Goal: Task Accomplishment & Management: Complete application form

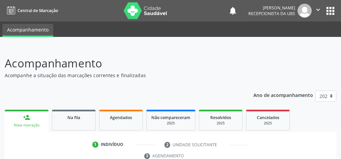
scroll to position [122, 0]
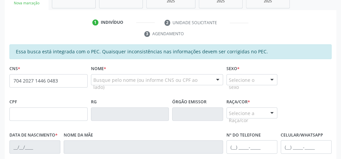
type input "704 2027 1446 0483"
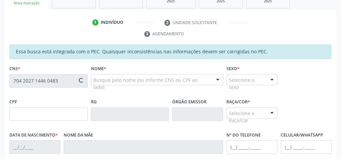
type input "730.279.444-87"
type input "[DATE]"
type input "[PERSON_NAME]"
type input "[PHONE_NUMBER]"
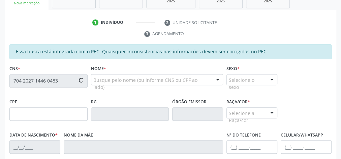
type input "15"
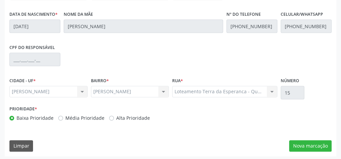
scroll to position [244, 0]
click at [324, 145] on button "Nova marcação" at bounding box center [310, 145] width 42 height 11
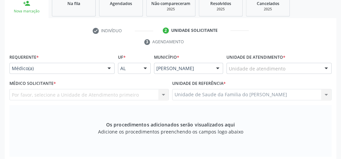
scroll to position [109, 0]
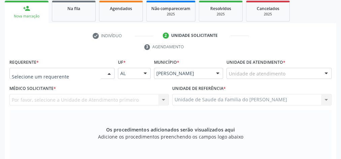
click at [108, 72] on div at bounding box center [109, 73] width 10 height 11
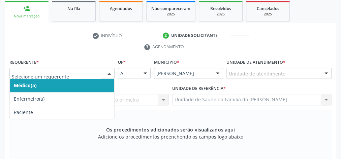
click at [90, 82] on span "Médico(a)" at bounding box center [62, 85] width 104 height 13
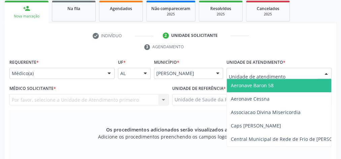
type input "j"
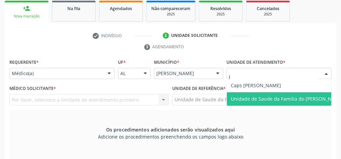
click at [254, 99] on span "Unidade de Saude da Familia do [PERSON_NAME]" at bounding box center [286, 99] width 112 height 6
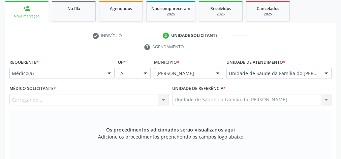
click at [162, 98] on div "Carregando... Nenhum resultado encontrado para: " " Não há nenhuma opção para s…" at bounding box center [88, 99] width 159 height 11
click at [162, 100] on div at bounding box center [163, 100] width 10 height 11
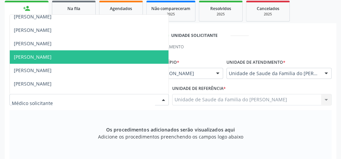
scroll to position [27, 0]
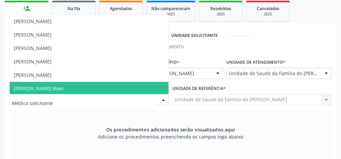
click at [111, 87] on span "[PERSON_NAME] Boas" at bounding box center [89, 88] width 158 height 13
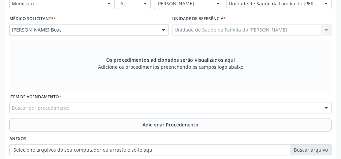
scroll to position [190, 0]
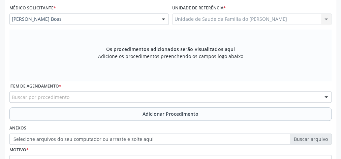
click at [103, 98] on div "Buscar por procedimento" at bounding box center [170, 97] width 322 height 11
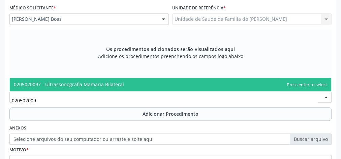
type input "0205020097"
click at [119, 81] on span "0205020097 - Ultrassonografia Mamaria Bilateral" at bounding box center [69, 84] width 110 height 6
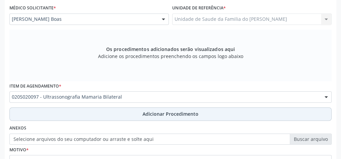
click at [111, 112] on button "Adicionar Procedimento" at bounding box center [170, 114] width 322 height 13
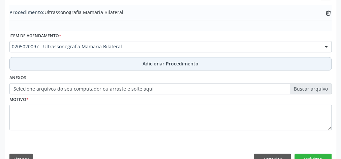
scroll to position [229, 0]
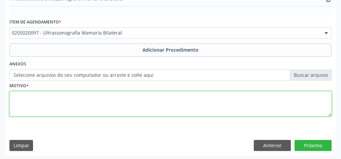
click at [112, 102] on textarea at bounding box center [170, 104] width 322 height 26
click at [16, 96] on textarea "complementacao de acordo co m resultado de mamografia" at bounding box center [170, 104] width 322 height 26
click at [40, 96] on textarea "Complementacao de acordo co m resultado de mamografia" at bounding box center [170, 104] width 322 height 26
click at [81, 97] on textarea "Complementação de acordo co m resultado de mamografia" at bounding box center [170, 104] width 322 height 26
click at [17, 106] on textarea "Complementação de acordo com m resultado de mamografia" at bounding box center [170, 104] width 322 height 26
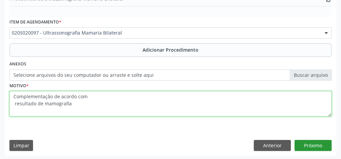
type textarea "Complementação de acordo com resultado de mamografia"
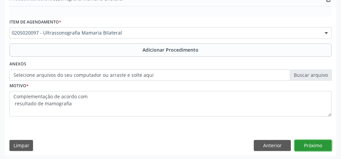
click at [315, 143] on button "Próximo" at bounding box center [312, 145] width 37 height 11
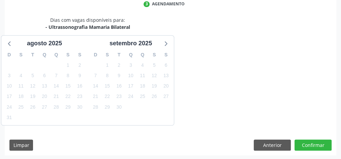
scroll to position [178, 0]
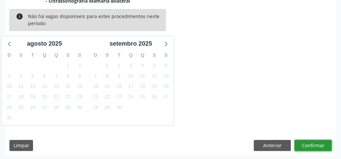
click at [316, 144] on button "Confirmar" at bounding box center [312, 145] width 37 height 11
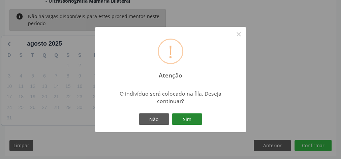
click at [183, 121] on button "Sim" at bounding box center [187, 119] width 30 height 11
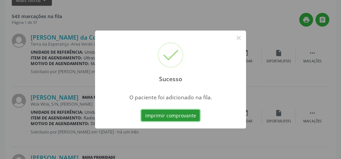
scroll to position [71, 0]
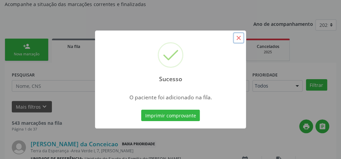
click at [238, 39] on button "×" at bounding box center [238, 37] width 11 height 11
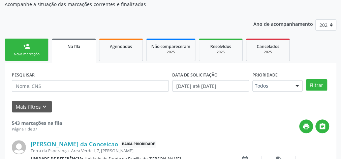
click at [41, 50] on link "person_add Nova marcação" at bounding box center [27, 50] width 44 height 23
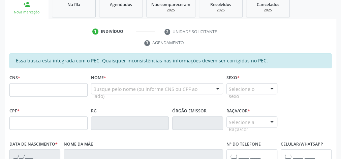
scroll to position [206, 0]
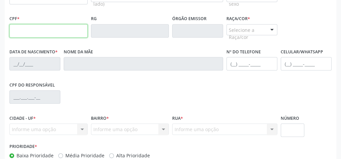
click at [49, 31] on input "text" at bounding box center [48, 30] width 78 height 13
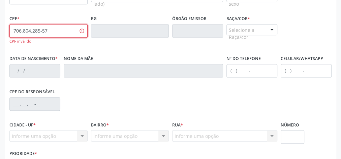
type input "706.804.285-57"
drag, startPoint x: 49, startPoint y: 31, endPoint x: 2, endPoint y: 31, distance: 46.8
click at [2, 31] on div "Acompanhamento Acompanhe a situação das marcações correntes e finalizadas Relat…" at bounding box center [170, 23] width 341 height 365
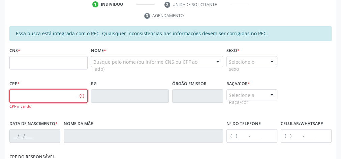
scroll to position [125, 0]
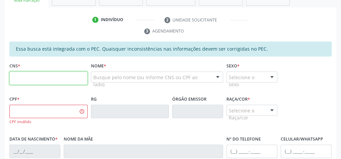
click at [63, 76] on input "text" at bounding box center [48, 78] width 78 height 13
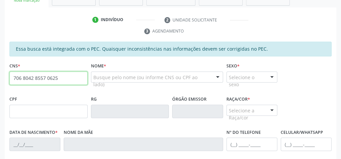
type input "706 8042 8557 0625"
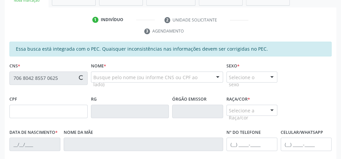
type input "011.167.004-76"
type input "[DATE]"
type input "[PERSON_NAME] do Carmo da Conceição"
type input "[PHONE_NUMBER]"
type input "21"
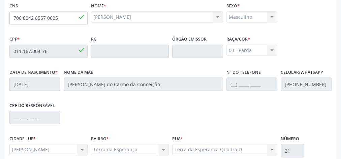
scroll to position [244, 0]
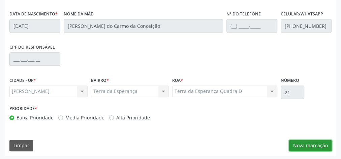
click at [303, 150] on button "Nova marcação" at bounding box center [310, 145] width 42 height 11
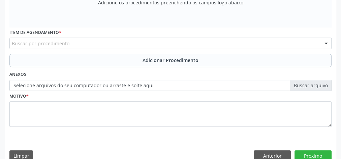
scroll to position [163, 0]
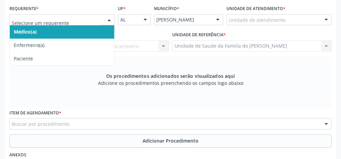
click at [108, 20] on div at bounding box center [109, 19] width 10 height 11
click at [91, 28] on span "Médico(a)" at bounding box center [62, 31] width 104 height 13
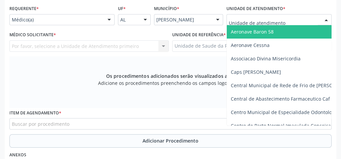
type input "j"
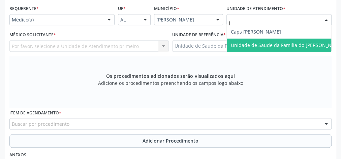
drag, startPoint x: 270, startPoint y: 32, endPoint x: 271, endPoint y: 45, distance: 13.2
click at [271, 45] on ul "Caps [PERSON_NAME] Sarmento Unidade de Saude da Familia do [PERSON_NAME] result…" at bounding box center [286, 38] width 120 height 27
click at [271, 45] on span "Unidade de Saude da Familia do [PERSON_NAME]" at bounding box center [286, 45] width 112 height 6
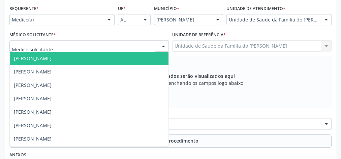
click at [163, 44] on div at bounding box center [163, 46] width 10 height 11
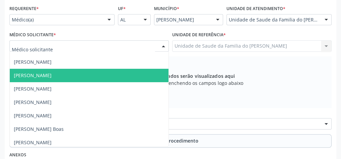
scroll to position [52, 0]
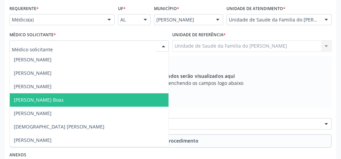
click at [91, 96] on span "[PERSON_NAME] Boas" at bounding box center [89, 100] width 158 height 13
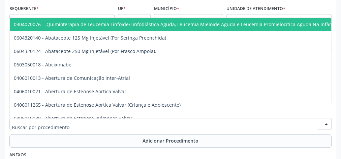
click at [90, 126] on div at bounding box center [170, 123] width 322 height 11
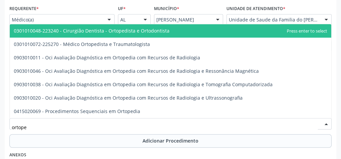
type input "ortoped"
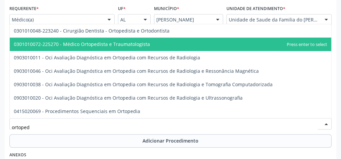
click at [116, 46] on span "0301010072-225270 - Médico Ortopedista e Traumatologista" at bounding box center [82, 44] width 136 height 6
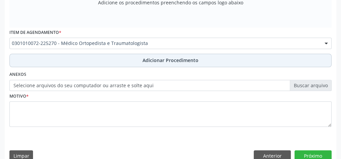
click at [110, 61] on button "Adicionar Procedimento" at bounding box center [170, 60] width 322 height 13
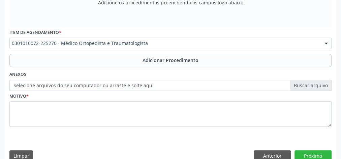
scroll to position [218, 0]
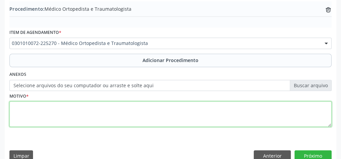
click at [89, 109] on textarea at bounding box center [170, 115] width 322 height 26
click at [15, 107] on textarea "lesao em tendao da mao direita" at bounding box center [170, 115] width 322 height 26
click at [22, 105] on textarea "Lesao em tendao da mao direita" at bounding box center [170, 115] width 322 height 26
drag, startPoint x: 22, startPoint y: 105, endPoint x: 71, endPoint y: 124, distance: 52.6
click at [71, 125] on textarea "Lesao em tendao da mao direita" at bounding box center [170, 115] width 322 height 26
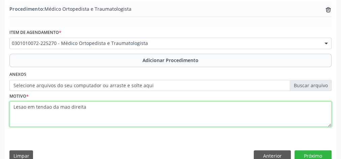
click at [45, 107] on textarea "Lesao em tendao da mao direita" at bounding box center [170, 115] width 322 height 26
drag, startPoint x: 45, startPoint y: 107, endPoint x: 48, endPoint y: 119, distance: 13.1
click at [48, 119] on textarea "Lesao em tendao da mao direita" at bounding box center [170, 115] width 322 height 26
click at [66, 107] on textarea "Lesao em tendao da mao direita" at bounding box center [170, 115] width 322 height 26
drag, startPoint x: 66, startPoint y: 107, endPoint x: 119, endPoint y: 116, distance: 53.9
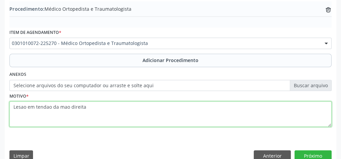
click at [119, 116] on textarea "Lesao em tendao da mao direita" at bounding box center [170, 115] width 322 height 26
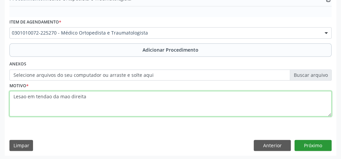
type textarea "Lesao em tendao da mao direita"
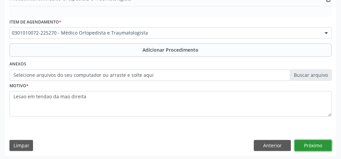
click at [323, 147] on button "Próximo" at bounding box center [312, 145] width 37 height 11
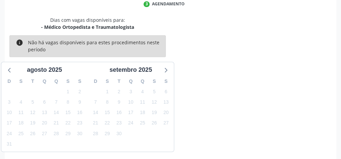
scroll to position [178, 0]
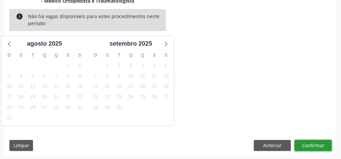
click at [323, 147] on button "Confirmar" at bounding box center [312, 145] width 37 height 11
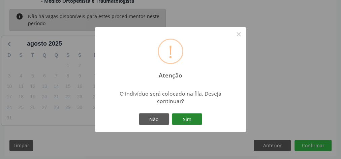
click at [187, 118] on button "Sim" at bounding box center [187, 119] width 30 height 11
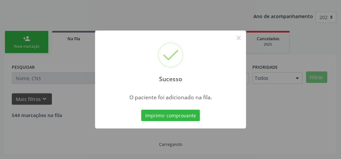
scroll to position [71, 0]
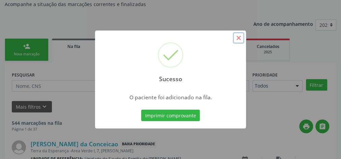
click at [238, 38] on button "×" at bounding box center [238, 37] width 11 height 11
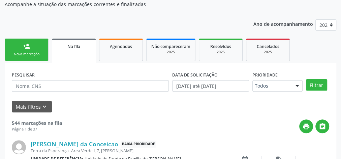
click at [240, 37] on ul "person_add Nova marcação Na fila Agendados Não compareceram 2025 Resolvidos 202…" at bounding box center [170, 50] width 331 height 26
click at [27, 51] on link "person_add Nova marcação" at bounding box center [27, 50] width 44 height 23
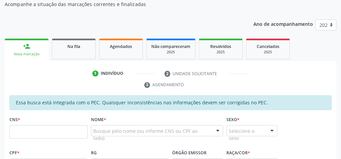
scroll to position [98, 0]
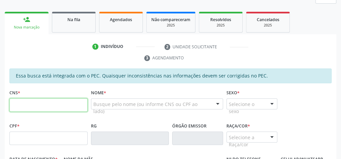
click at [46, 104] on input "text" at bounding box center [48, 105] width 78 height 13
type input "702 6092 8326 7341"
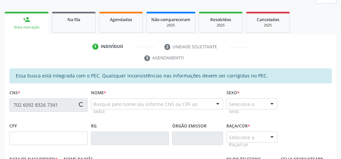
type input "470.357.144-72"
type input "[DATE]"
type input "[PERSON_NAME]"
type input "[PHONE_NUMBER]"
type input "S/N"
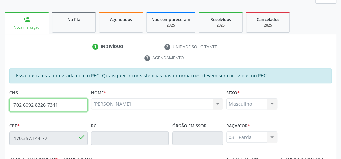
click at [46, 104] on input "702 6092 8326 7341" at bounding box center [48, 105] width 78 height 13
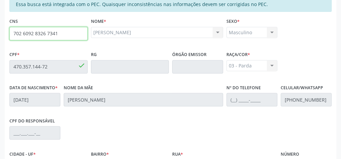
scroll to position [244, 0]
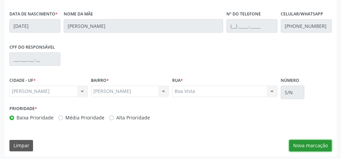
click at [302, 144] on button "Nova marcação" at bounding box center [310, 145] width 42 height 11
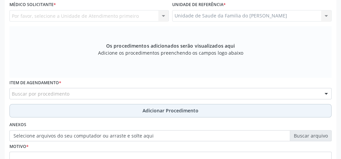
scroll to position [163, 0]
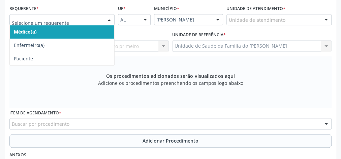
click at [107, 18] on div at bounding box center [109, 19] width 10 height 11
click at [90, 28] on span "Médico(a)" at bounding box center [62, 31] width 104 height 13
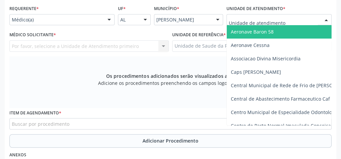
type input "J"
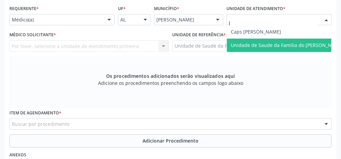
click at [244, 42] on span "Unidade de Saude da Familia do [PERSON_NAME]" at bounding box center [286, 45] width 112 height 6
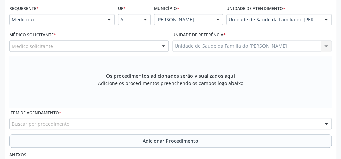
click at [162, 45] on div "Médico solicitante [PERSON_NAME] [PERSON_NAME] [PERSON_NAME] [PERSON_NAME] [PER…" at bounding box center [88, 45] width 159 height 11
click at [162, 45] on div at bounding box center [163, 46] width 10 height 11
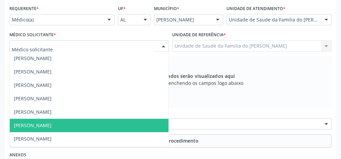
click at [51, 123] on span "[PERSON_NAME]" at bounding box center [33, 125] width 38 height 6
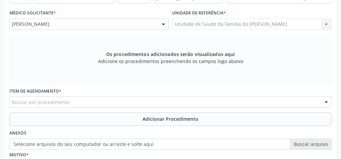
scroll to position [190, 0]
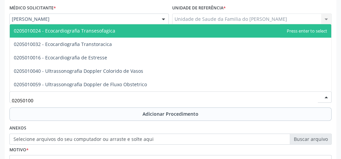
type input "020501003"
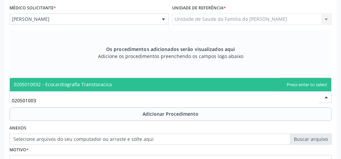
click at [68, 81] on span "0205010032 - Ecocardiografia Transtoracica" at bounding box center [63, 84] width 98 height 6
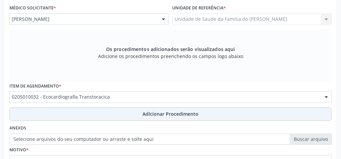
click at [85, 115] on button "Adicionar Procedimento" at bounding box center [170, 114] width 322 height 13
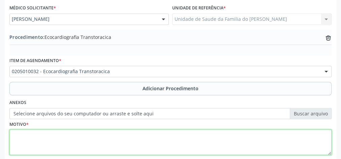
click at [72, 137] on textarea at bounding box center [170, 143] width 322 height 26
click at [88, 135] on textarea "PACIENTE APRESENTANDO BRADIRCADIA SINUSAL" at bounding box center [170, 143] width 322 height 26
click at [113, 135] on textarea "PACIENTE APRESENTANDO BRADICARDIA SINUSAL" at bounding box center [170, 143] width 322 height 26
drag, startPoint x: 113, startPoint y: 135, endPoint x: 126, endPoint y: 146, distance: 16.7
click at [126, 146] on textarea "PACIENTE APRESENTANDO BRADICARDIA SINUSAL" at bounding box center [170, 143] width 322 height 26
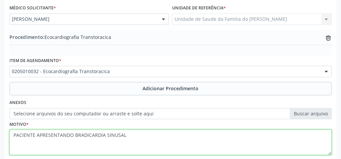
scroll to position [229, 0]
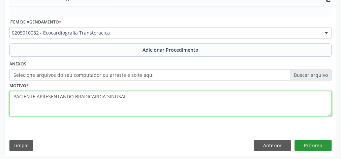
type textarea "PACIENTE APRESENTANDO BRADICARDIA SINUSAL"
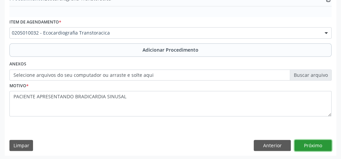
click at [307, 145] on button "Próximo" at bounding box center [312, 145] width 37 height 11
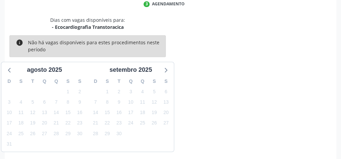
scroll to position [178, 0]
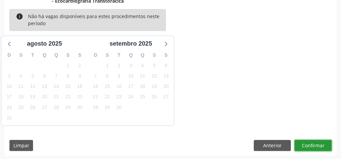
click at [307, 145] on button "Confirmar" at bounding box center [312, 145] width 37 height 11
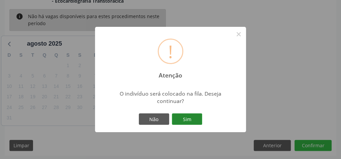
click at [195, 117] on button "Sim" at bounding box center [187, 119] width 30 height 11
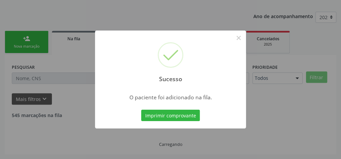
scroll to position [71, 0]
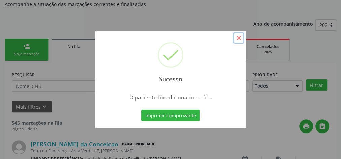
click at [240, 38] on button "×" at bounding box center [238, 37] width 11 height 11
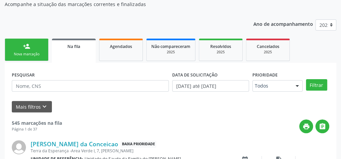
click at [34, 48] on link "person_add Nova marcação" at bounding box center [27, 50] width 44 height 23
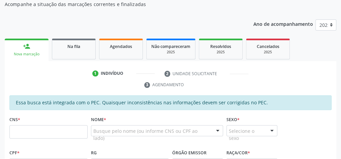
scroll to position [125, 0]
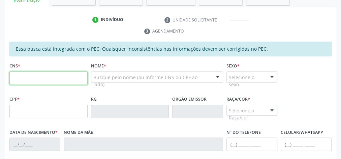
paste input "702 6092 8326 7341"
type input "702 6092 8326 7341"
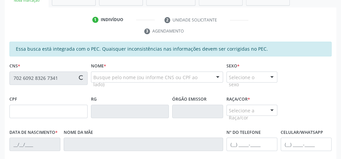
type input "470.357.144-72"
type input "[DATE]"
type input "[PERSON_NAME]"
type input "[PHONE_NUMBER]"
type input "S/N"
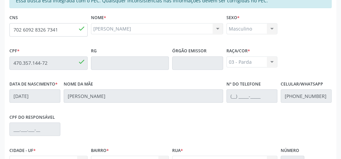
scroll to position [244, 0]
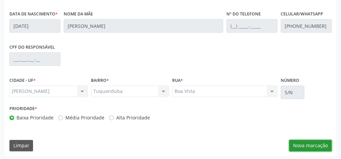
click at [315, 142] on button "Nova marcação" at bounding box center [310, 145] width 42 height 11
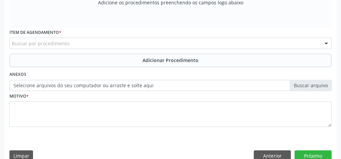
scroll to position [163, 0]
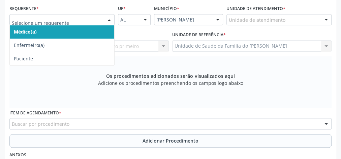
click at [108, 19] on div at bounding box center [109, 19] width 10 height 11
click at [79, 28] on span "Médico(a)" at bounding box center [62, 31] width 104 height 13
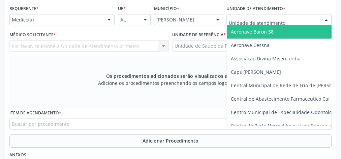
type input "J"
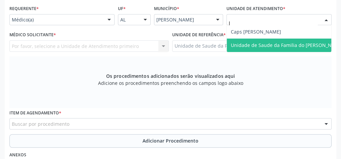
click at [284, 43] on span "Unidade de Saude da Familia do [PERSON_NAME]" at bounding box center [286, 45] width 112 height 6
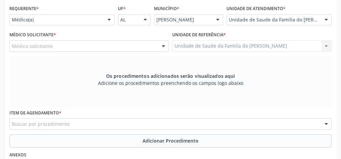
click at [159, 45] on div at bounding box center [163, 46] width 10 height 11
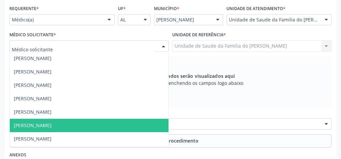
click at [113, 121] on span "[PERSON_NAME]" at bounding box center [89, 125] width 158 height 13
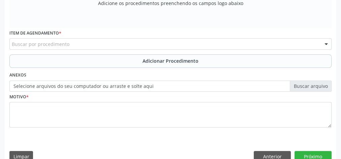
scroll to position [244, 0]
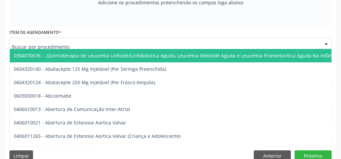
click at [109, 45] on div at bounding box center [170, 43] width 322 height 11
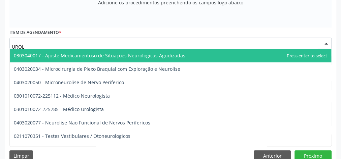
type input "UROLO"
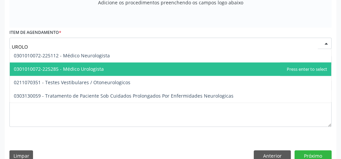
click at [109, 69] on span "0301010072-225285 - Médico Urologista" at bounding box center [170, 69] width 321 height 13
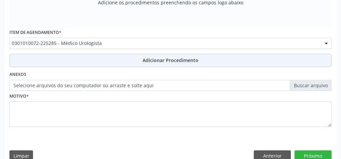
click at [110, 59] on button "Adicionar Procedimento" at bounding box center [170, 60] width 322 height 13
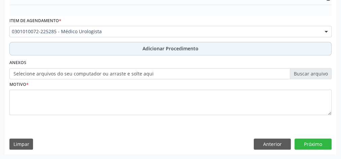
scroll to position [218, 0]
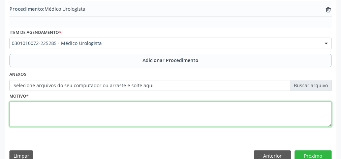
click at [77, 115] on textarea at bounding box center [170, 115] width 322 height 26
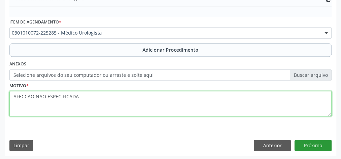
type textarea "AFECCAO NAO ESPECIFICADA"
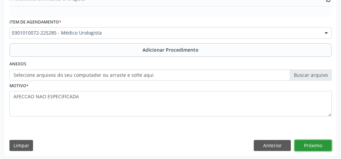
click at [316, 143] on button "Próximo" at bounding box center [312, 145] width 37 height 11
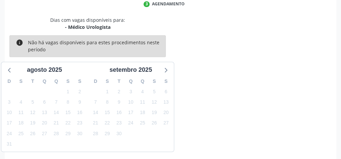
scroll to position [178, 0]
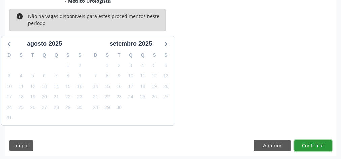
click at [316, 143] on button "Confirmar" at bounding box center [312, 145] width 37 height 11
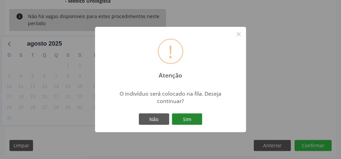
click at [180, 119] on button "Sim" at bounding box center [187, 119] width 30 height 11
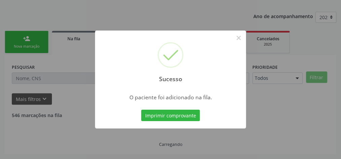
scroll to position [71, 0]
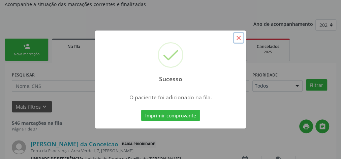
click at [239, 39] on button "×" at bounding box center [238, 37] width 11 height 11
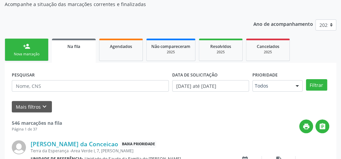
click at [18, 49] on link "person_add Nova marcação" at bounding box center [27, 50] width 44 height 23
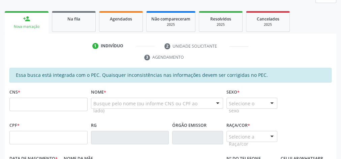
scroll to position [125, 0]
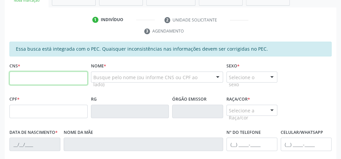
click at [46, 77] on input "text" at bounding box center [48, 78] width 78 height 13
paste input "702 6092 8326 7341"
type input "702 6092 8326 7341"
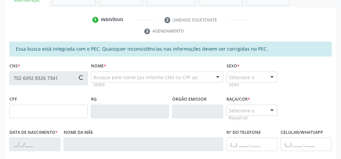
type input "470.357.144-72"
type input "[DATE]"
type input "[PERSON_NAME]"
type input "[PHONE_NUMBER]"
type input "S/N"
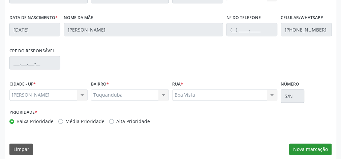
scroll to position [244, 0]
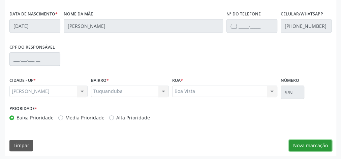
click at [302, 142] on button "Nova marcação" at bounding box center [310, 145] width 42 height 11
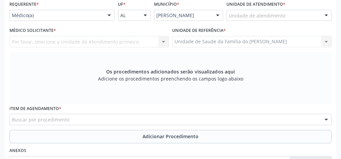
scroll to position [163, 0]
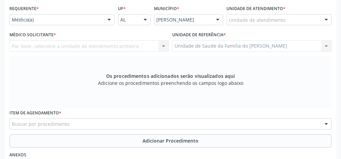
click at [108, 20] on div at bounding box center [109, 19] width 10 height 11
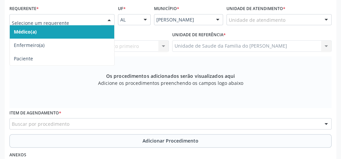
click at [93, 27] on span "Médico(a)" at bounding box center [62, 31] width 104 height 13
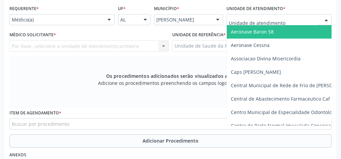
type input "J"
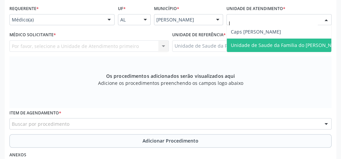
click at [259, 45] on span "Unidade de Saude da Familia do [PERSON_NAME]" at bounding box center [286, 45] width 112 height 6
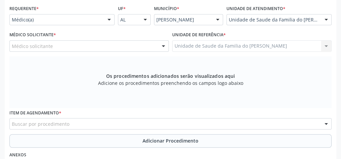
click at [165, 46] on div at bounding box center [163, 46] width 10 height 11
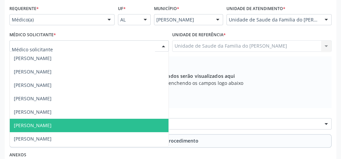
click at [111, 120] on span "[PERSON_NAME]" at bounding box center [89, 125] width 158 height 13
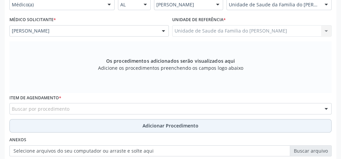
scroll to position [190, 0]
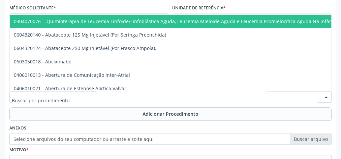
click at [106, 96] on div at bounding box center [170, 97] width 322 height 11
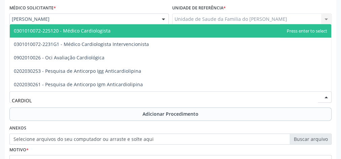
type input "CARDIOLO"
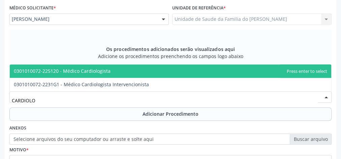
click at [104, 71] on span "0301010072-225120 - Médico Cardiologista" at bounding box center [62, 71] width 97 height 6
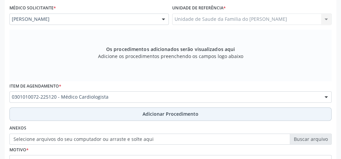
click at [106, 113] on button "Adicionar Procedimento" at bounding box center [170, 114] width 322 height 13
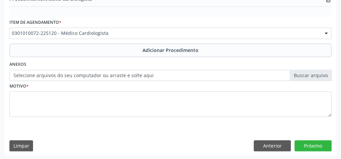
scroll to position [229, 0]
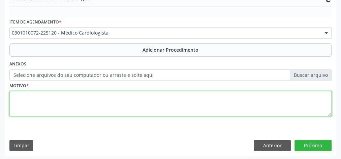
click at [103, 107] on textarea at bounding box center [170, 104] width 322 height 26
click at [29, 96] on textarea "BRADIACARDIA NAO ESPECIFICDA" at bounding box center [170, 104] width 322 height 26
click at [77, 96] on textarea "BRADICARDIA NAO ESPECIFICDA" at bounding box center [170, 104] width 322 height 26
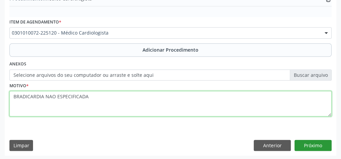
type textarea "BRADICARDIA NAO ESPECIFICADA"
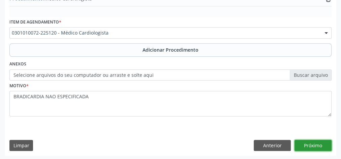
click at [314, 145] on button "Próximo" at bounding box center [312, 145] width 37 height 11
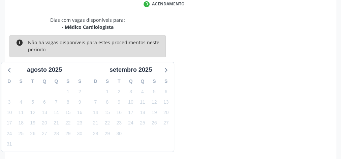
scroll to position [178, 0]
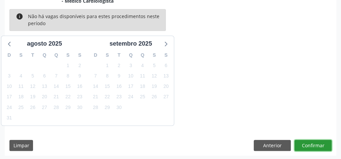
click at [314, 145] on button "Confirmar" at bounding box center [312, 145] width 37 height 11
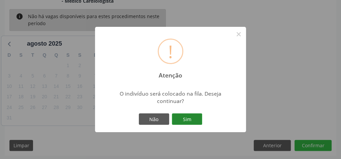
click at [186, 124] on button "Sim" at bounding box center [187, 119] width 30 height 11
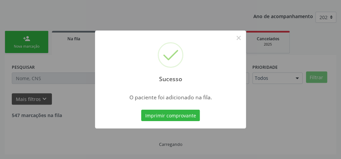
scroll to position [71, 0]
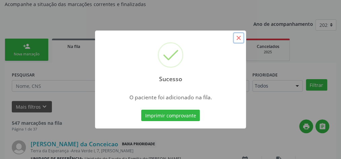
click at [236, 40] on button "×" at bounding box center [238, 37] width 11 height 11
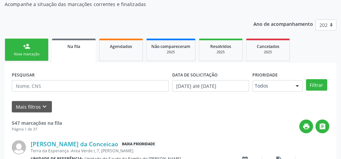
click at [30, 49] on div "person_add" at bounding box center [26, 46] width 7 height 7
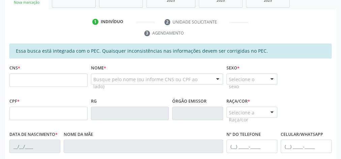
scroll to position [125, 0]
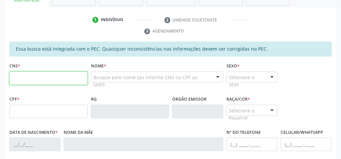
click at [30, 79] on input "text" at bounding box center [48, 78] width 78 height 13
type input "706 1025 0677 8260"
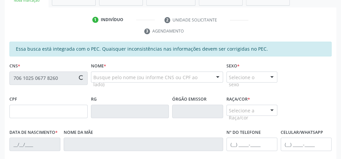
type input "704.888.184-43"
type input "[DATE]"
type input "[PERSON_NAME]"
type input "[PHONE_NUMBER]"
type input "S/N"
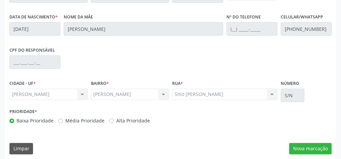
scroll to position [244, 0]
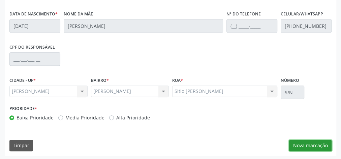
click at [307, 144] on button "Nova marcação" at bounding box center [310, 145] width 42 height 11
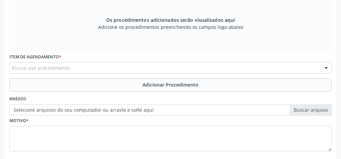
scroll to position [163, 0]
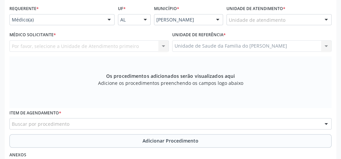
click at [105, 20] on div at bounding box center [109, 19] width 10 height 11
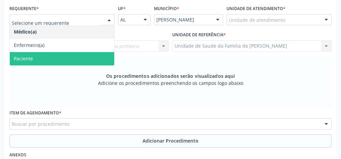
click at [81, 59] on span "Paciente" at bounding box center [62, 58] width 104 height 13
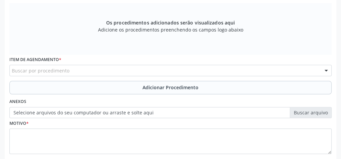
scroll to position [217, 0]
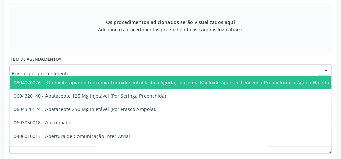
drag, startPoint x: 120, startPoint y: 66, endPoint x: 118, endPoint y: 70, distance: 4.8
click at [120, 66] on div at bounding box center [170, 70] width 322 height 11
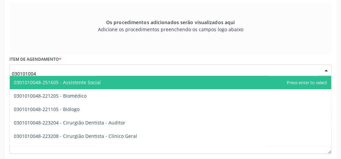
type input "0301010048"
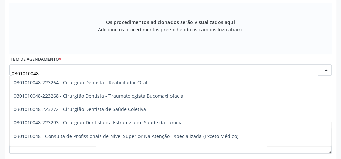
scroll to position [323, 0]
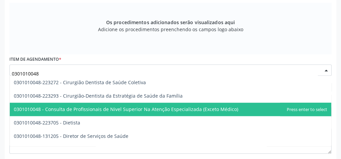
click at [121, 107] on span "0301010048 - Consulta de Profissionais de Nivel Superior Na Atenção Especializa…" at bounding box center [126, 109] width 224 height 6
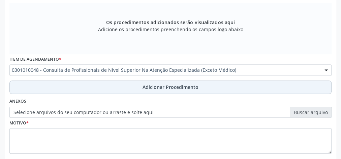
click at [121, 86] on button "Adicionar Procedimento" at bounding box center [170, 87] width 322 height 13
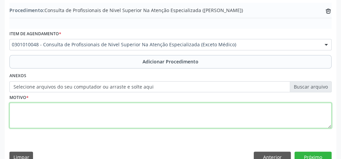
click at [102, 118] on textarea at bounding box center [170, 116] width 322 height 26
click at [23, 107] on textarea "CEO BUCO MAXILO E RX" at bounding box center [170, 116] width 322 height 26
click at [67, 108] on textarea "CEO (BUCO MAXILO E RX" at bounding box center [170, 116] width 322 height 26
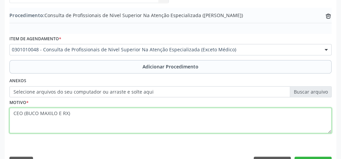
scroll to position [229, 0]
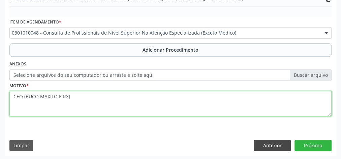
type textarea "CEO (BUCO MAXILO E RX)"
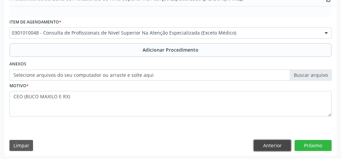
click at [270, 145] on button "Anterior" at bounding box center [271, 145] width 37 height 11
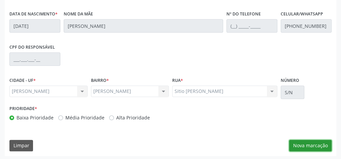
click at [313, 145] on button "Nova marcação" at bounding box center [310, 145] width 42 height 11
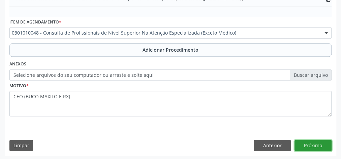
click at [313, 145] on button "Próximo" at bounding box center [312, 145] width 37 height 11
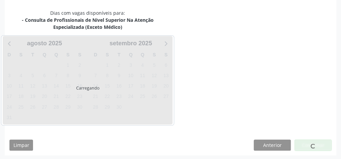
scroll to position [185, 0]
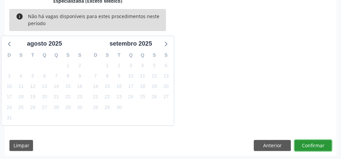
click at [311, 148] on button "Confirmar" at bounding box center [312, 145] width 37 height 11
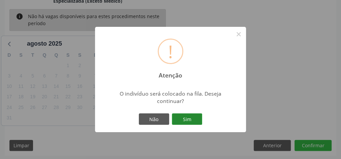
click at [192, 123] on button "Sim" at bounding box center [187, 119] width 30 height 11
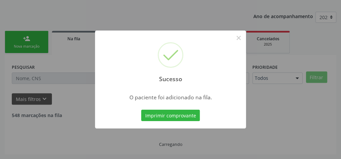
scroll to position [71, 0]
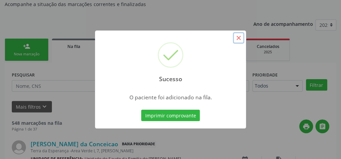
click at [237, 38] on button "×" at bounding box center [238, 37] width 11 height 11
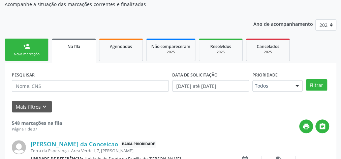
click at [22, 46] on link "person_add Nova marcação" at bounding box center [27, 50] width 44 height 23
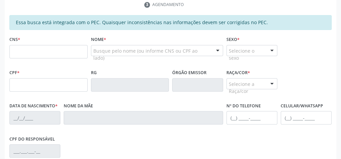
scroll to position [152, 0]
click at [53, 50] on input "text" at bounding box center [48, 51] width 78 height 13
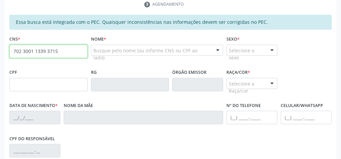
type input "702 3001 1339 3715"
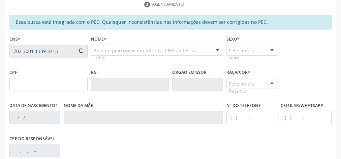
type input "054.302.264-16"
type input "16[DATE]"
type input "[PERSON_NAME]"
type input "[PHONE_NUMBER]"
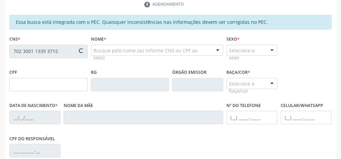
type input "26"
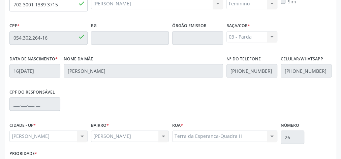
scroll to position [244, 0]
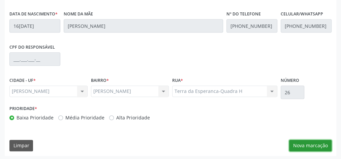
click at [310, 147] on button "Nova marcação" at bounding box center [310, 145] width 42 height 11
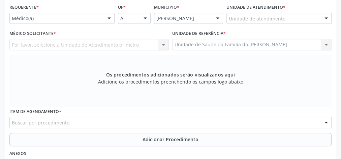
scroll to position [163, 0]
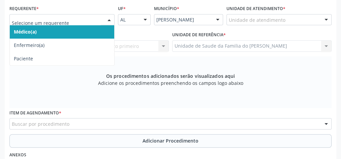
click at [102, 19] on div at bounding box center [61, 19] width 105 height 11
click at [88, 31] on span "Médico(a)" at bounding box center [62, 31] width 104 height 13
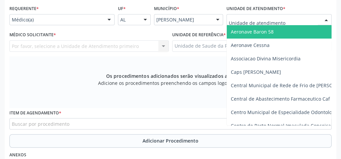
type input "J"
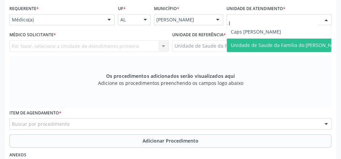
click at [274, 43] on span "Unidade de Saude da Familia do [PERSON_NAME]" at bounding box center [286, 45] width 112 height 6
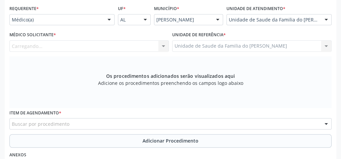
click at [162, 46] on div "Carregando... Nenhum resultado encontrado para: " " Não há nenhuma opção para s…" at bounding box center [88, 45] width 159 height 11
click at [162, 46] on div at bounding box center [163, 46] width 10 height 11
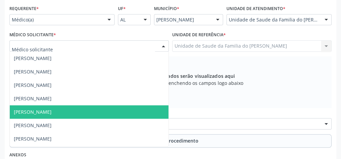
scroll to position [27, 0]
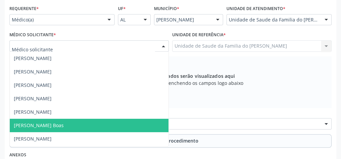
click at [80, 119] on span "[PERSON_NAME] Boas" at bounding box center [89, 125] width 158 height 13
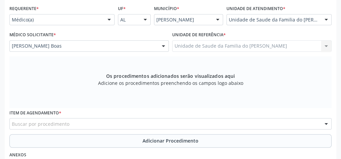
scroll to position [190, 0]
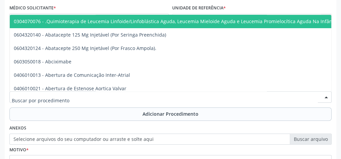
click at [78, 94] on div at bounding box center [170, 97] width 322 height 11
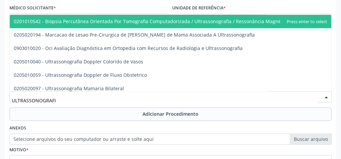
type input "ULTRASSONOGRAFIA"
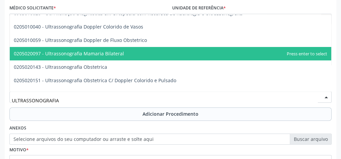
scroll to position [27, 0]
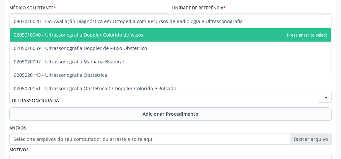
click at [108, 39] on span "0205010040 - Ultrassonografia Doppler Colorido de Vasos" at bounding box center [170, 34] width 321 height 13
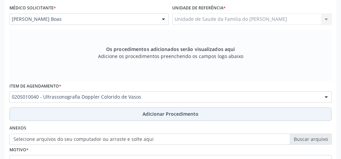
click at [103, 112] on button "Adicionar Procedimento" at bounding box center [170, 114] width 322 height 13
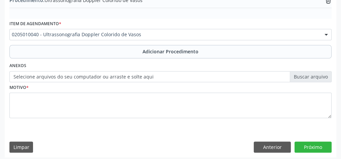
scroll to position [229, 0]
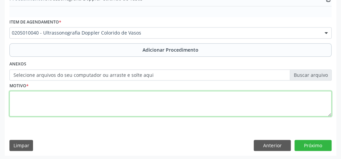
click at [96, 107] on textarea at bounding box center [170, 104] width 322 height 26
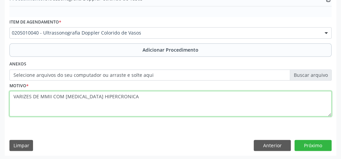
click at [16, 97] on textarea "VARIZES DE MMII COM [MEDICAL_DATA] HIPERCRONICA" at bounding box center [170, 104] width 322 height 26
drag, startPoint x: 16, startPoint y: 97, endPoint x: 160, endPoint y: 106, distance: 144.0
click at [160, 106] on textarea "VARIZES DE MMII COM [MEDICAL_DATA] HIPERCRONICA" at bounding box center [170, 104] width 322 height 26
type textarea "VARIZES DE MMII COM [MEDICAL_DATA] HIPERCRONICA"
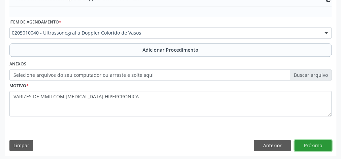
click at [313, 142] on button "Próximo" at bounding box center [312, 145] width 37 height 11
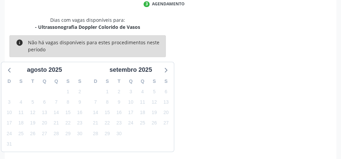
scroll to position [178, 0]
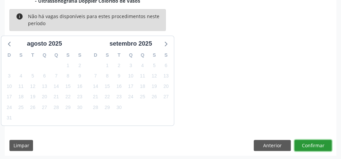
click at [319, 145] on button "Confirmar" at bounding box center [312, 145] width 37 height 11
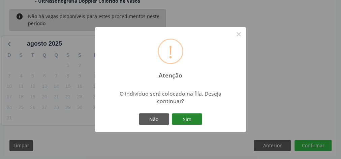
click at [190, 117] on button "Sim" at bounding box center [187, 119] width 30 height 11
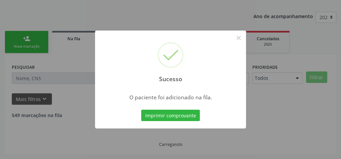
scroll to position [71, 0]
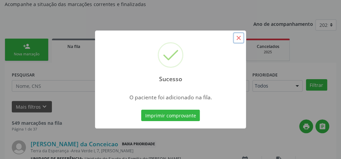
click at [239, 36] on button "×" at bounding box center [238, 37] width 11 height 11
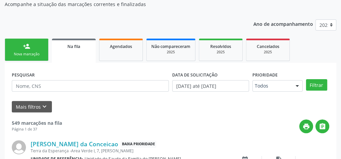
click at [26, 47] on div "person_add" at bounding box center [26, 46] width 7 height 7
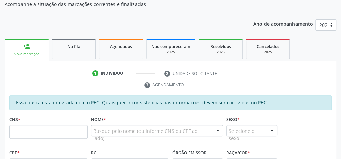
scroll to position [125, 0]
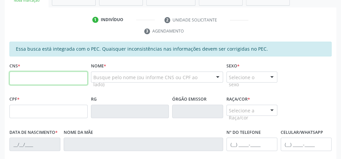
click at [73, 74] on input "text" at bounding box center [48, 78] width 78 height 13
type input "701 0068 4234 3499"
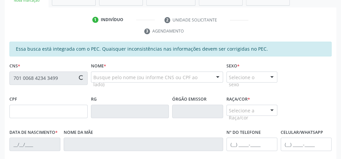
type input "939.782.194-68"
type input "[DATE]"
type input "[PERSON_NAME] da Conceição"
type input "[PHONE_NUMBER]"
type input "15"
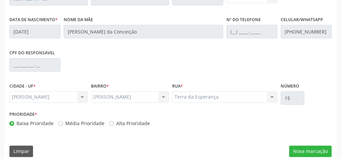
scroll to position [244, 0]
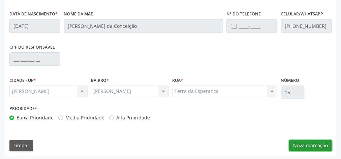
click at [301, 147] on button "Nova marcação" at bounding box center [310, 145] width 42 height 11
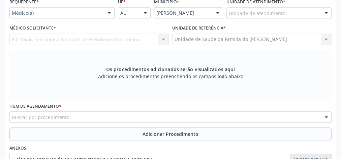
scroll to position [163, 0]
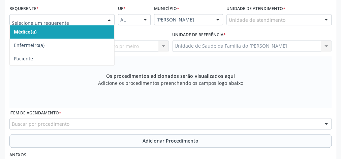
click at [106, 18] on div at bounding box center [109, 19] width 10 height 11
click at [88, 31] on span "Médico(a)" at bounding box center [62, 31] width 104 height 13
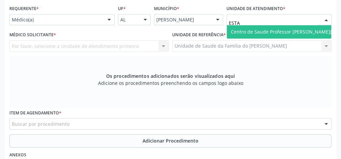
type input "ESTAC"
click at [237, 29] on span "Centro de Saude Professor [PERSON_NAME][GEOGRAPHIC_DATA]" at bounding box center [303, 32] width 146 height 6
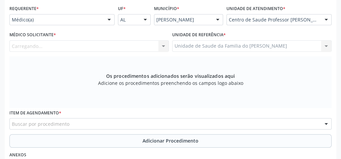
click at [133, 46] on div "Carregando... Nenhum resultado encontrado para: " " Não há nenhuma opção para s…" at bounding box center [88, 45] width 159 height 11
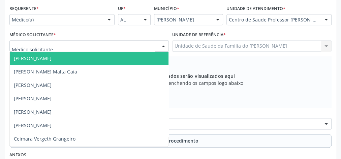
click at [125, 48] on div at bounding box center [88, 45] width 159 height 11
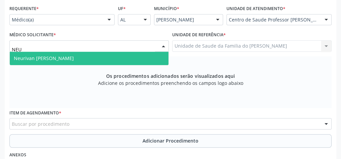
type input "NEUR"
click at [97, 60] on span "Neurivan [PERSON_NAME]" at bounding box center [89, 58] width 158 height 13
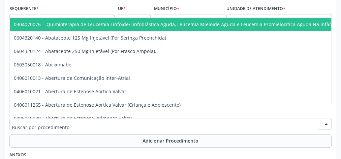
click at [76, 126] on div at bounding box center [170, 123] width 322 height 11
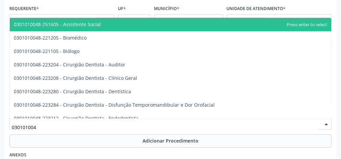
type input "0301010048"
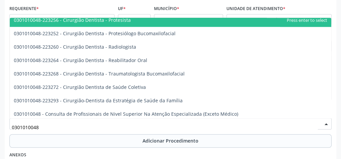
scroll to position [269, 0]
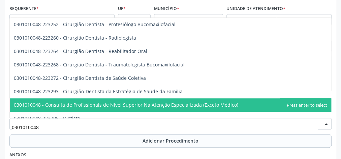
click at [153, 104] on span "0301010048 - Consulta de Profissionais de Nivel Superior Na Atenção Especializa…" at bounding box center [126, 105] width 224 height 6
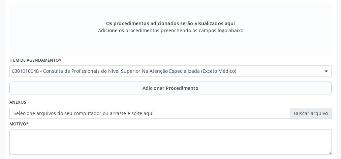
scroll to position [217, 0]
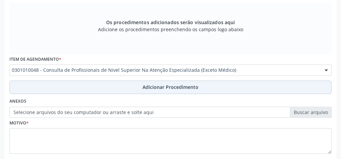
click at [147, 87] on span "Adicionar Procedimento" at bounding box center [170, 87] width 56 height 7
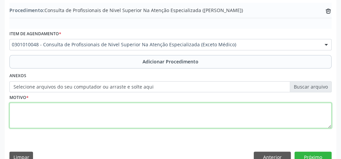
click at [87, 115] on textarea at bounding box center [170, 116] width 322 height 26
click at [59, 106] on textarea "FISIOTERAPIA 20 SESSOES" at bounding box center [170, 116] width 322 height 26
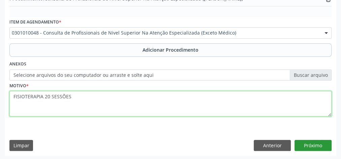
type textarea "FISIOTERAPIA 20 SESSÕES"
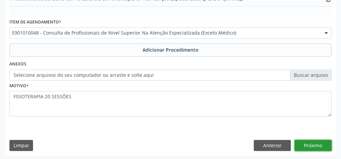
click at [318, 142] on button "Próximo" at bounding box center [312, 145] width 37 height 11
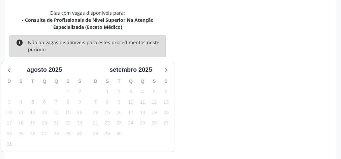
scroll to position [185, 0]
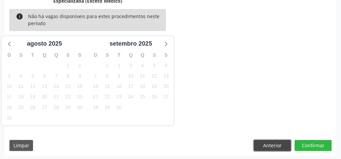
click at [284, 149] on button "Anterior" at bounding box center [271, 145] width 37 height 11
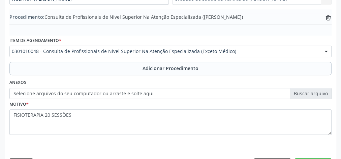
scroll to position [229, 0]
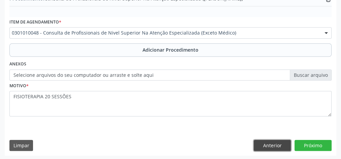
click at [271, 142] on button "Anterior" at bounding box center [271, 145] width 37 height 11
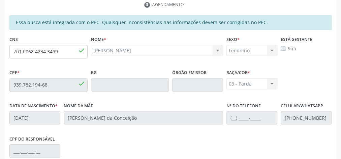
scroll to position [121, 0]
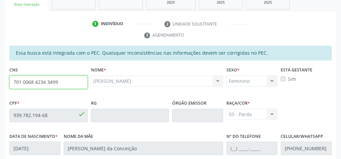
click at [50, 83] on input "701 0068 4234 3499" at bounding box center [48, 82] width 78 height 13
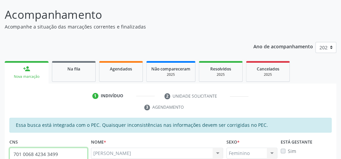
scroll to position [40, 0]
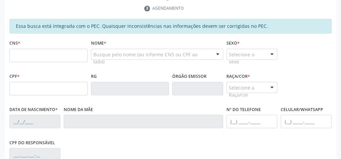
scroll to position [148, 0]
type input "701 0068 4234 3499"
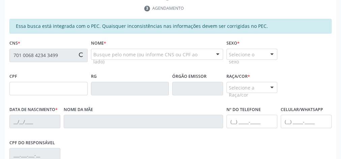
type input "939.782.194-68"
type input "[DATE]"
type input "[PERSON_NAME] da Conceição"
type input "[PHONE_NUMBER]"
type input "15"
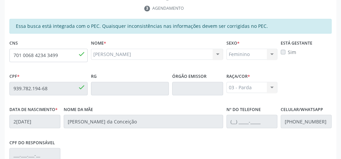
scroll to position [244, 0]
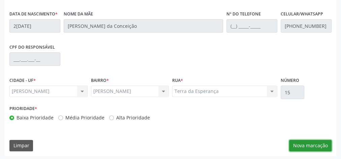
click at [309, 147] on button "Nova marcação" at bounding box center [310, 145] width 42 height 11
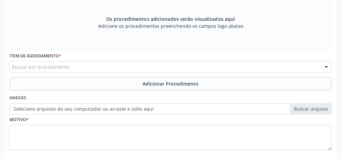
scroll to position [163, 0]
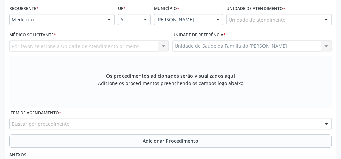
click at [106, 21] on div at bounding box center [109, 19] width 10 height 11
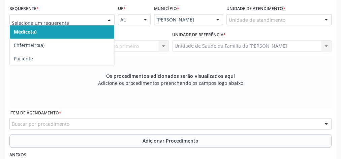
click at [84, 34] on span "Médico(a)" at bounding box center [62, 31] width 104 height 13
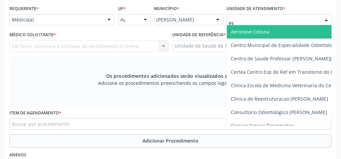
type input "est"
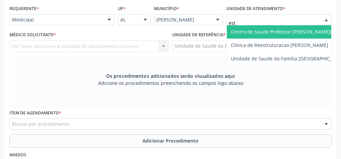
click at [270, 31] on span "Centro de Saude Professor [PERSON_NAME][GEOGRAPHIC_DATA]" at bounding box center [303, 32] width 146 height 6
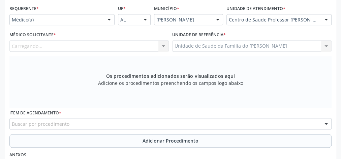
click at [160, 46] on div at bounding box center [163, 46] width 10 height 11
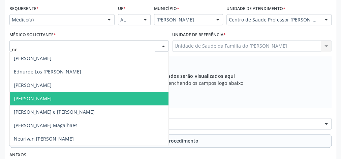
type input "neu"
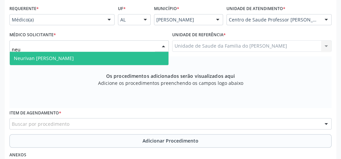
click at [79, 52] on span "Neurivan [PERSON_NAME]" at bounding box center [89, 58] width 158 height 13
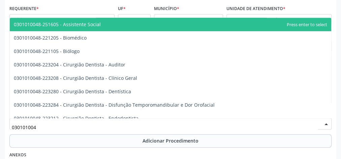
type input "0301010048"
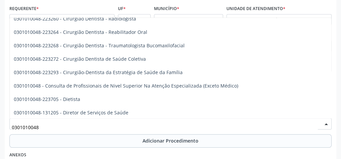
scroll to position [296, 0]
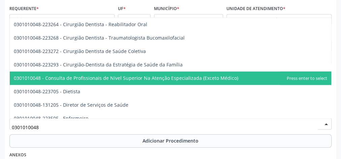
click at [139, 80] on span "0301010048 - Consulta de Profissionais de Nivel Superior Na Atenção Especializa…" at bounding box center [126, 78] width 224 height 6
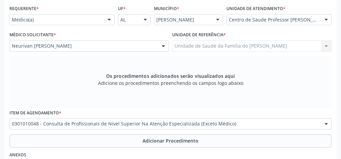
scroll to position [217, 0]
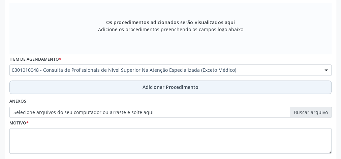
click at [130, 84] on button "Adicionar Procedimento" at bounding box center [170, 87] width 322 height 13
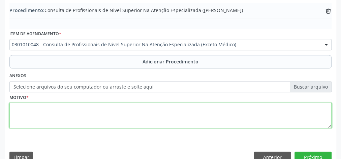
click at [107, 112] on textarea at bounding box center [170, 116] width 322 height 26
click at [38, 121] on textarea "fisioterapia 20 sessoes" at bounding box center [170, 116] width 322 height 26
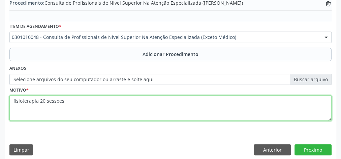
scroll to position [229, 0]
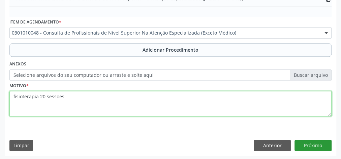
type textarea "fisioterapia 20 sessoes"
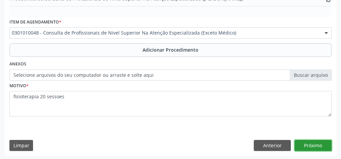
click at [310, 146] on button "Próximo" at bounding box center [312, 145] width 37 height 11
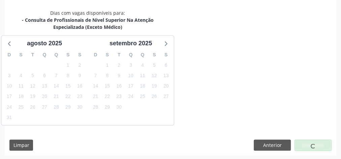
scroll to position [185, 0]
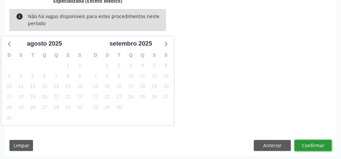
click at [310, 146] on button "Confirmar" at bounding box center [312, 145] width 37 height 11
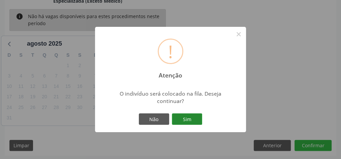
click at [186, 119] on button "Sim" at bounding box center [187, 119] width 30 height 11
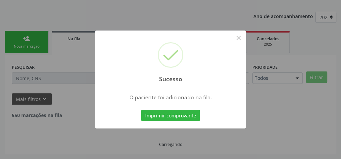
scroll to position [71, 0]
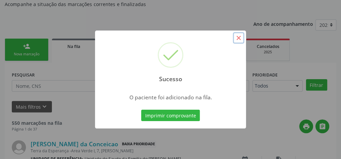
click at [240, 39] on button "×" at bounding box center [238, 37] width 11 height 11
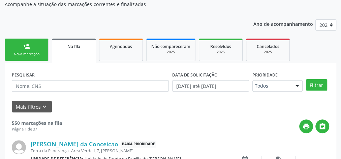
click at [81, 51] on link "Na fila" at bounding box center [74, 51] width 44 height 24
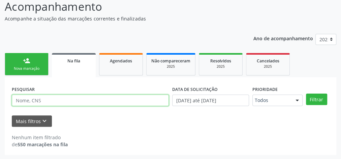
paste input "701 0068 4234 3499"
type input "701 0068 4234 3499"
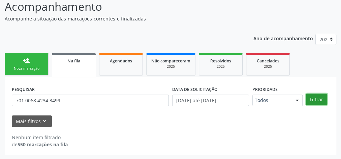
click at [315, 98] on button "Filtrar" at bounding box center [316, 99] width 21 height 11
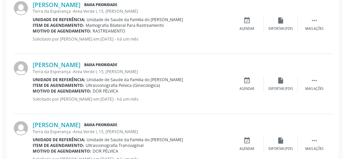
scroll to position [245, 0]
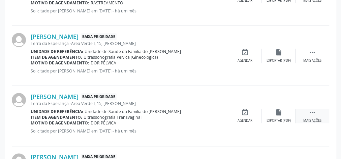
click at [313, 115] on icon "" at bounding box center [311, 112] width 7 height 7
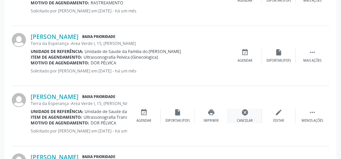
click at [251, 119] on div "Cancelar" at bounding box center [245, 121] width 16 height 5
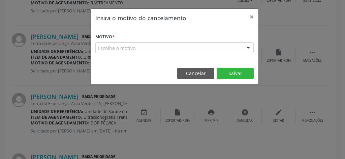
click at [175, 47] on div "Escolha o motivo" at bounding box center [174, 47] width 158 height 11
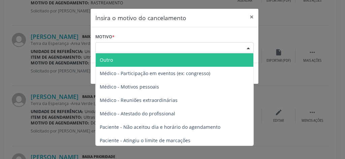
click at [149, 61] on span "Outro" at bounding box center [174, 60] width 157 height 13
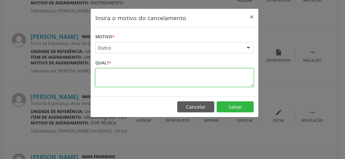
click at [122, 78] on textarea at bounding box center [174, 78] width 158 height 19
type textarea "r"
type textarea "multiplicado"
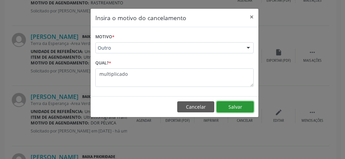
click at [242, 104] on button "Salvar" at bounding box center [234, 107] width 37 height 11
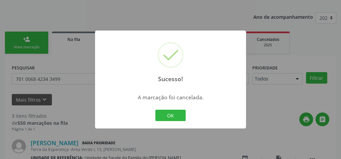
scroll to position [243, 0]
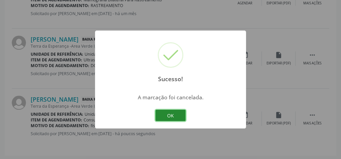
click at [165, 114] on button "OK" at bounding box center [170, 115] width 30 height 11
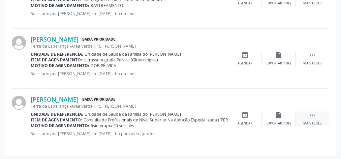
click at [313, 119] on div " Mais ações" at bounding box center [312, 119] width 34 height 14
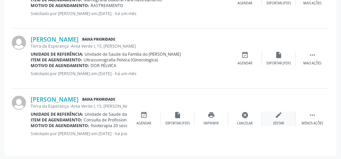
click at [273, 120] on div "edit Editar" at bounding box center [278, 119] width 34 height 14
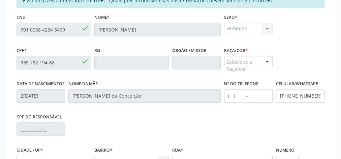
scroll to position [217, 0]
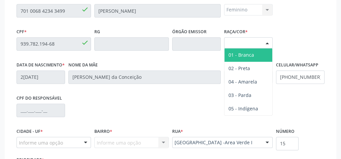
click at [269, 42] on div at bounding box center [267, 43] width 10 height 11
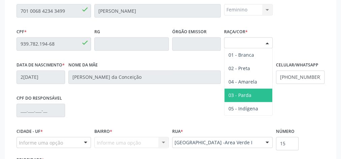
click at [251, 90] on span "03 - Parda" at bounding box center [248, 95] width 48 height 13
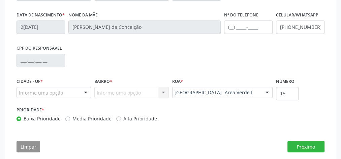
scroll to position [271, 0]
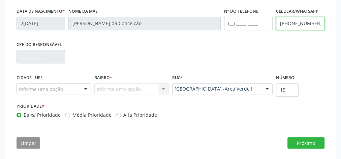
drag, startPoint x: 317, startPoint y: 23, endPoint x: 277, endPoint y: 24, distance: 39.7
click at [277, 24] on input "[PHONE_NUMBER]" at bounding box center [300, 23] width 48 height 13
paste input "(82) 99344-0335"
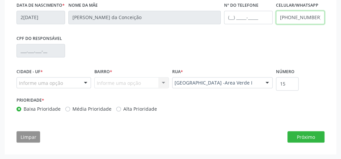
type input "(82) 99344-0335"
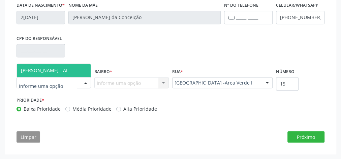
click at [84, 84] on div at bounding box center [85, 83] width 10 height 11
click at [62, 71] on span "[PERSON_NAME] - AL" at bounding box center [44, 70] width 47 height 6
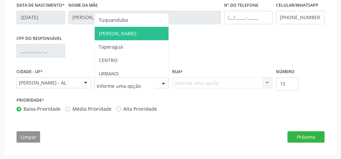
click at [129, 28] on span "JOSE DIAS" at bounding box center [132, 33] width 74 height 13
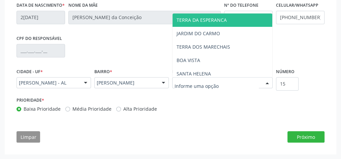
click at [190, 79] on div at bounding box center [222, 82] width 100 height 11
click at [209, 21] on span "TERRA DA ESPERANCA" at bounding box center [201, 20] width 50 height 6
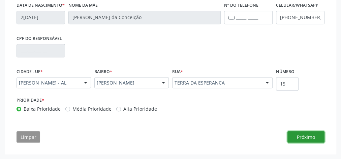
click at [295, 138] on button "Próximo" at bounding box center [305, 137] width 37 height 11
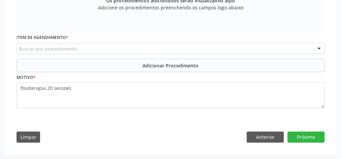
scroll to position [262, 0]
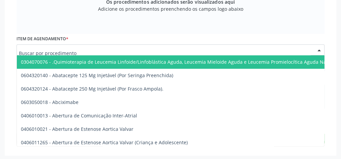
click at [117, 49] on div at bounding box center [170, 49] width 308 height 11
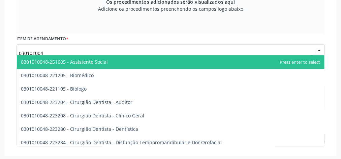
type input "0301010048"
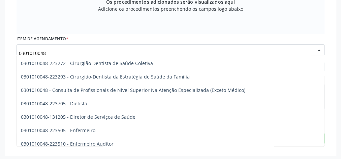
scroll to position [323, 0]
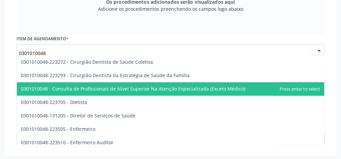
click at [207, 87] on span "0301010048 - Consulta de Profissionais de Nivel Superior Na Atenção Especializa…" at bounding box center [133, 89] width 224 height 6
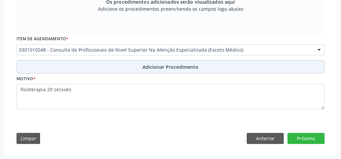
click at [185, 68] on span "Adicionar Procedimento" at bounding box center [170, 67] width 56 height 7
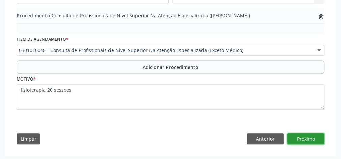
click at [290, 136] on button "Próximo" at bounding box center [305, 139] width 37 height 11
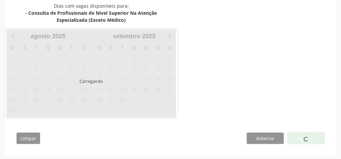
scroll to position [217, 0]
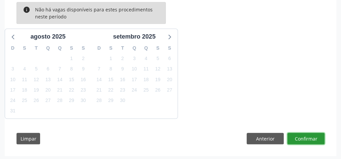
click at [297, 138] on button "Confirmar" at bounding box center [305, 138] width 37 height 11
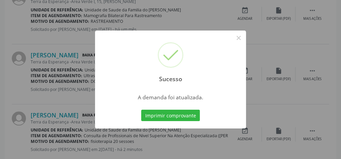
scroll to position [194, 0]
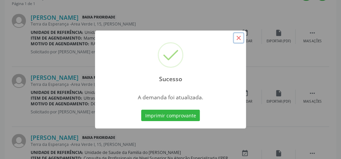
click at [236, 38] on button "×" at bounding box center [238, 37] width 11 height 11
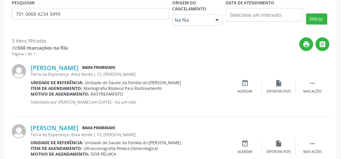
scroll to position [86, 0]
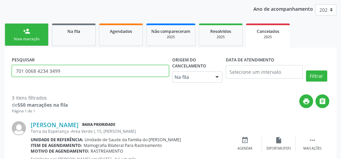
drag, startPoint x: 82, startPoint y: 73, endPoint x: 0, endPoint y: 72, distance: 81.8
click at [0, 72] on div "Acompanhamento Acompanhe a situação das marcações correntes e finalizadas Relat…" at bounding box center [170, 133] width 341 height 347
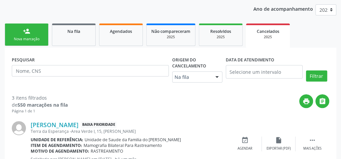
click at [21, 37] on div "Nova marcação" at bounding box center [27, 39] width 34 height 5
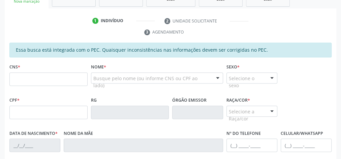
scroll to position [140, 0]
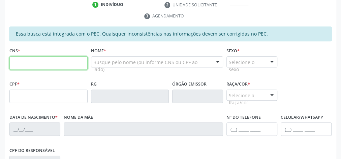
click at [63, 67] on input "text" at bounding box center [48, 63] width 78 height 13
type input "701 0008 9787 6094"
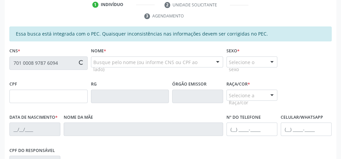
type input "650.041.404-72"
type input "17/11/1969"
type input "Neide Gomes Alves"
type input "(82) 99435-4767"
type input "23"
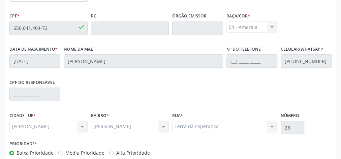
scroll to position [244, 0]
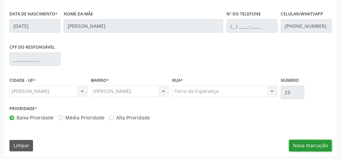
click at [304, 143] on button "Nova marcação" at bounding box center [310, 145] width 42 height 11
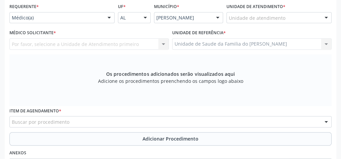
scroll to position [163, 0]
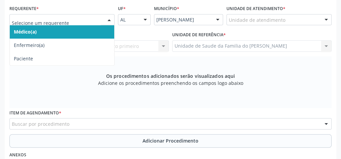
click at [104, 19] on div at bounding box center [109, 19] width 10 height 11
click at [96, 32] on span "Médico(a)" at bounding box center [62, 31] width 104 height 13
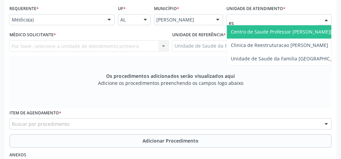
type input "est"
click at [271, 33] on span "Centro de Saude Professor [PERSON_NAME][GEOGRAPHIC_DATA]" at bounding box center [303, 32] width 146 height 6
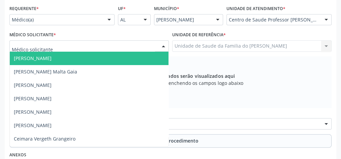
click at [165, 44] on div at bounding box center [163, 46] width 10 height 11
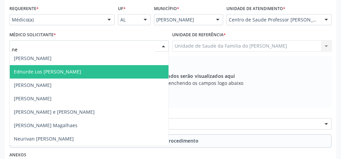
type input "neu"
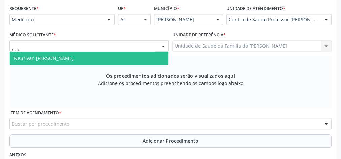
click at [88, 56] on span "Neurivan [PERSON_NAME]" at bounding box center [89, 58] width 158 height 13
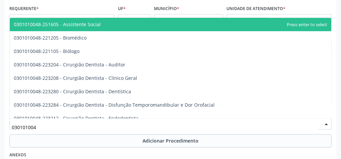
type input "0301010048"
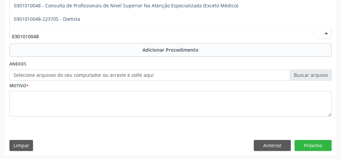
scroll to position [269, 0]
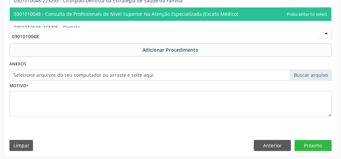
click at [214, 14] on span "0301010048 - Consulta de Profissionais de Nivel Superior Na Atenção Especializa…" at bounding box center [126, 14] width 224 height 6
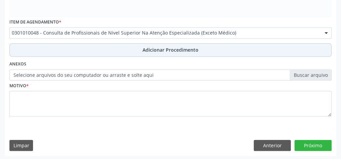
click at [198, 50] on button "Adicionar Procedimento" at bounding box center [170, 49] width 322 height 13
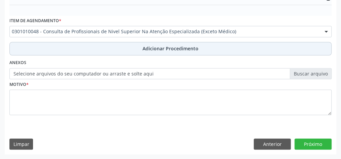
scroll to position [229, 0]
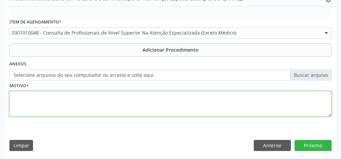
click at [125, 107] on textarea at bounding box center [170, 104] width 322 height 26
click at [71, 97] on textarea "fisioterapia 20 sessoes , hernia colunar lombar" at bounding box center [170, 104] width 322 height 26
click at [58, 97] on textarea "fisioterapia 20 sessoes , hérnia colunar lombar" at bounding box center [170, 104] width 322 height 26
click at [82, 97] on textarea "fisioterapia 20 sessões , hérnia colunar lombar" at bounding box center [170, 104] width 322 height 26
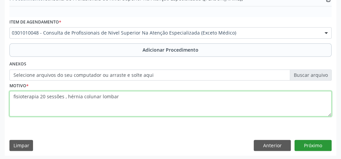
type textarea "fisioterapia 20 sessões , hérnia colunar lombar"
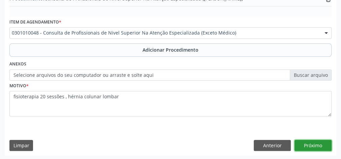
click at [323, 148] on button "Próximo" at bounding box center [312, 145] width 37 height 11
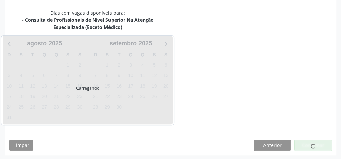
scroll to position [185, 0]
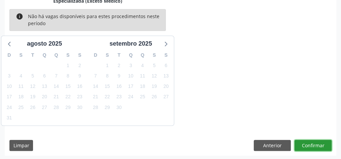
click at [317, 145] on button "Confirmar" at bounding box center [312, 145] width 37 height 11
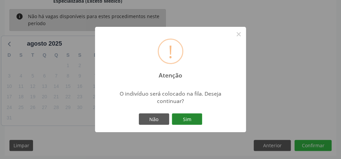
click at [197, 122] on button "Sim" at bounding box center [187, 119] width 30 height 11
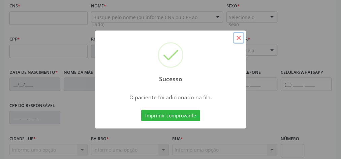
click at [236, 38] on button "×" at bounding box center [238, 37] width 11 height 11
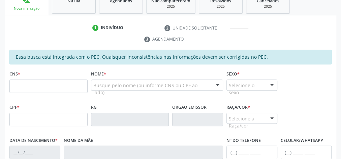
scroll to position [105, 0]
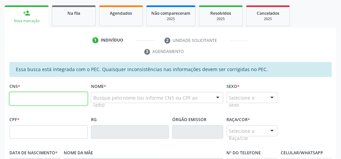
click at [31, 100] on input "text" at bounding box center [48, 98] width 78 height 13
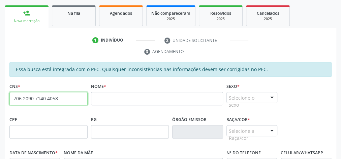
click at [31, 96] on input "706 2090 7140 4058" at bounding box center [48, 98] width 78 height 13
paste input "5860"
type input "706 2090 7140 5860"
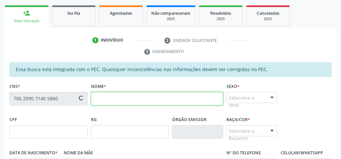
click at [113, 97] on input "text" at bounding box center [157, 98] width 132 height 13
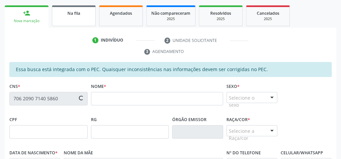
click at [67, 19] on link "Na fila" at bounding box center [74, 15] width 44 height 21
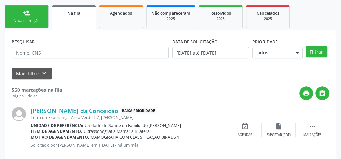
click at [30, 18] on link "person_add Nova marcação" at bounding box center [27, 16] width 44 height 23
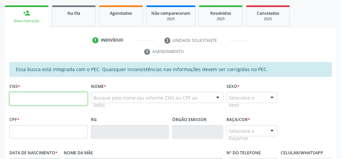
paste input "706 2090 7140 5860"
type input "706 2090 7140 5860"
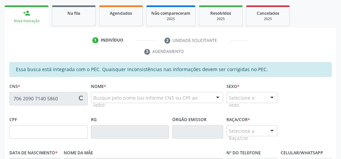
type input "160.881.654-05"
type input "18/12/2018"
type input "Maria Quiteria dos Santos"
type input "(82) 99686-3804"
type input "S/N"
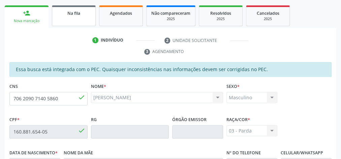
click at [73, 20] on link "Na fila" at bounding box center [74, 15] width 44 height 21
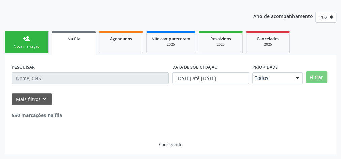
scroll to position [78, 0]
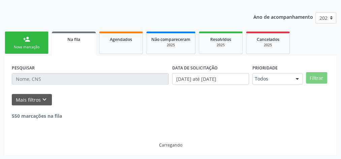
click at [38, 14] on div "Ano de acompanhamento 2025 person_add Nova marcação Na fila Agendados Não compa…" at bounding box center [170, 82] width 331 height 148
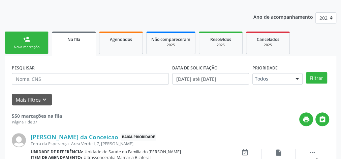
click at [17, 48] on div "Nova marcação" at bounding box center [27, 47] width 34 height 5
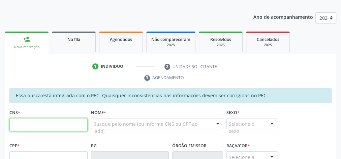
click at [54, 124] on input "text" at bounding box center [48, 124] width 78 height 13
type input "700 5021 5953 3858"
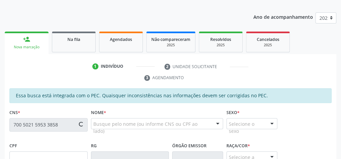
type input "066.362.284-07"
type input "29/09/1972"
type input "Josefa Enerina da Conceicao"
type input "(82) 99341-7274"
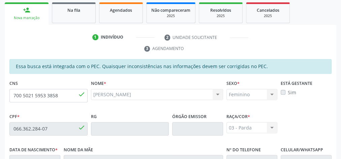
scroll to position [82, 0]
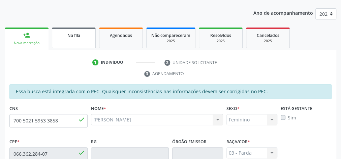
click at [84, 42] on link "Na fila" at bounding box center [74, 38] width 44 height 21
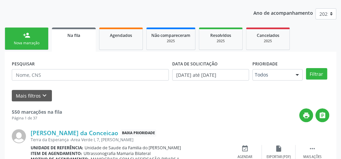
click at [29, 38] on div "person_add" at bounding box center [26, 35] width 7 height 7
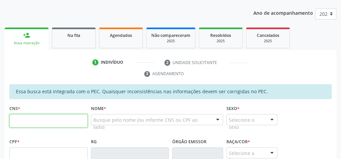
paste input "706 2090 7140 5860"
type input "706 2090 7140 5860"
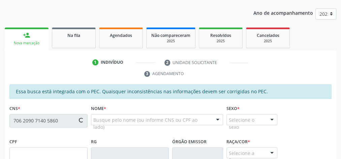
type input "160.881.654-05"
type input "18/12/2018"
type input "Maria Quiteria dos Santos"
type input "(82) 99686-3804"
type input "S/N"
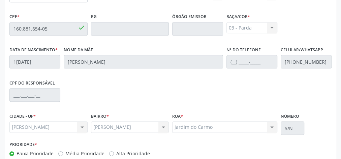
scroll to position [244, 0]
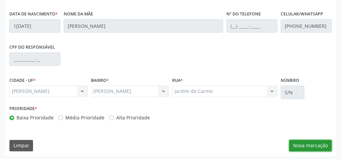
click at [307, 145] on button "Nova marcação" at bounding box center [310, 145] width 42 height 11
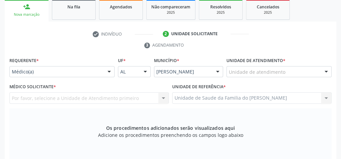
scroll to position [109, 0]
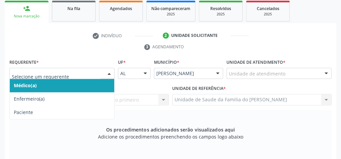
drag, startPoint x: 75, startPoint y: 86, endPoint x: 233, endPoint y: 85, distance: 157.1
click at [76, 86] on span "Médico(a)" at bounding box center [62, 85] width 104 height 13
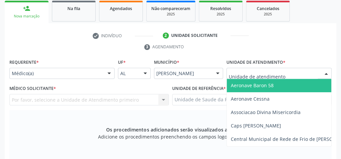
type input "j"
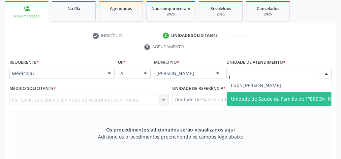
click at [267, 94] on span "Unidade de Saude da Familia do [PERSON_NAME]" at bounding box center [286, 99] width 120 height 13
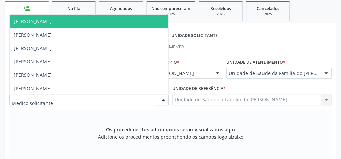
click at [164, 99] on div at bounding box center [163, 100] width 10 height 11
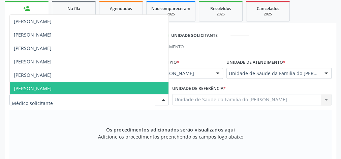
click at [123, 88] on span "[PERSON_NAME]" at bounding box center [89, 88] width 158 height 13
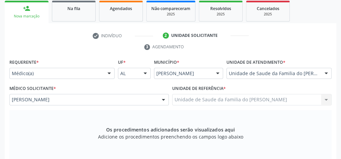
scroll to position [190, 0]
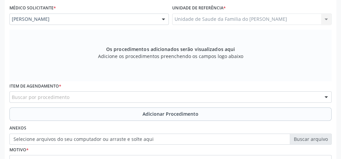
click at [83, 95] on div "Buscar por procedimento" at bounding box center [170, 97] width 322 height 11
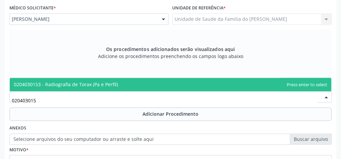
type input "0204030153"
click at [92, 82] on span "0204030153 - Radiografia de Torax (Pa e Perfil)" at bounding box center [66, 84] width 104 height 6
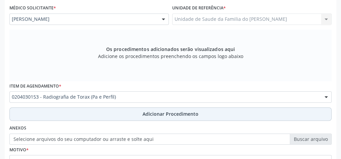
click at [98, 109] on button "Adicionar Procedimento" at bounding box center [170, 114] width 322 height 13
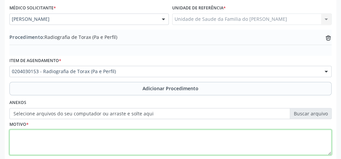
click at [81, 142] on textarea at bounding box center [170, 143] width 322 height 26
type textarea "avaliacao"
click at [61, 135] on textarea "avaliacao" at bounding box center [170, 143] width 322 height 26
drag, startPoint x: 34, startPoint y: 135, endPoint x: 28, endPoint y: 135, distance: 6.1
click at [28, 6] on div "Requerente * Médico(a) Médico(a) Enfermeiro(a) Paciente Nenhum resultado encont…" at bounding box center [170, 71] width 322 height 188
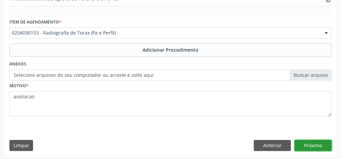
click at [313, 144] on button "Próximo" at bounding box center [312, 145] width 37 height 11
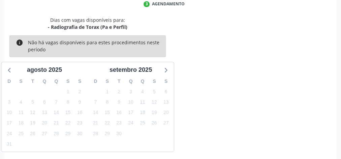
scroll to position [178, 0]
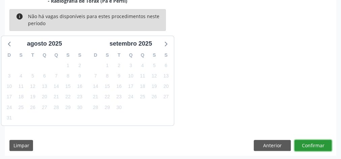
click at [306, 143] on button "Confirmar" at bounding box center [312, 145] width 37 height 11
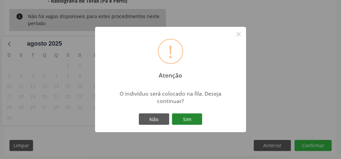
click at [190, 120] on button "Sim" at bounding box center [187, 119] width 30 height 11
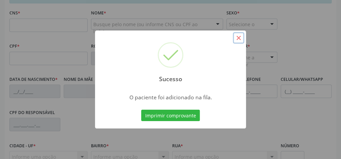
click at [239, 40] on button "×" at bounding box center [238, 37] width 11 height 11
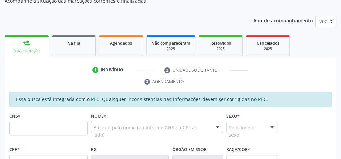
scroll to position [125, 0]
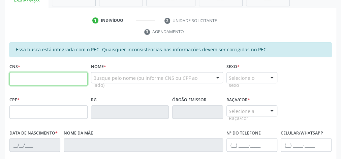
paste input "700 5021 5953 3858"
type input "700 5021 5953 3858"
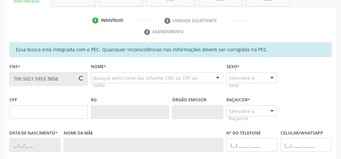
type input "066.362.284-07"
type input "29/09/1972"
type input "Josefa Enerina da Conceicao"
type input "(82) 99341-7274"
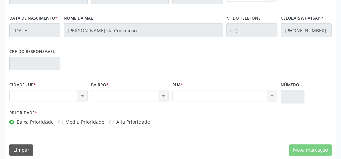
scroll to position [244, 0]
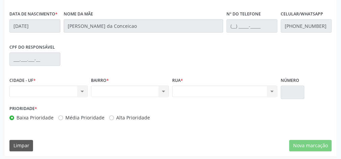
click at [84, 91] on div "Nenhum resultado encontrado para: " " Não há nenhuma opção para ser exibida." at bounding box center [48, 91] width 78 height 11
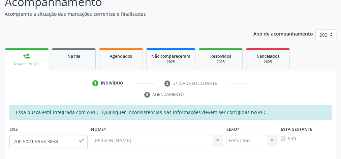
scroll to position [29, 0]
